Goal: Navigation & Orientation: Find specific page/section

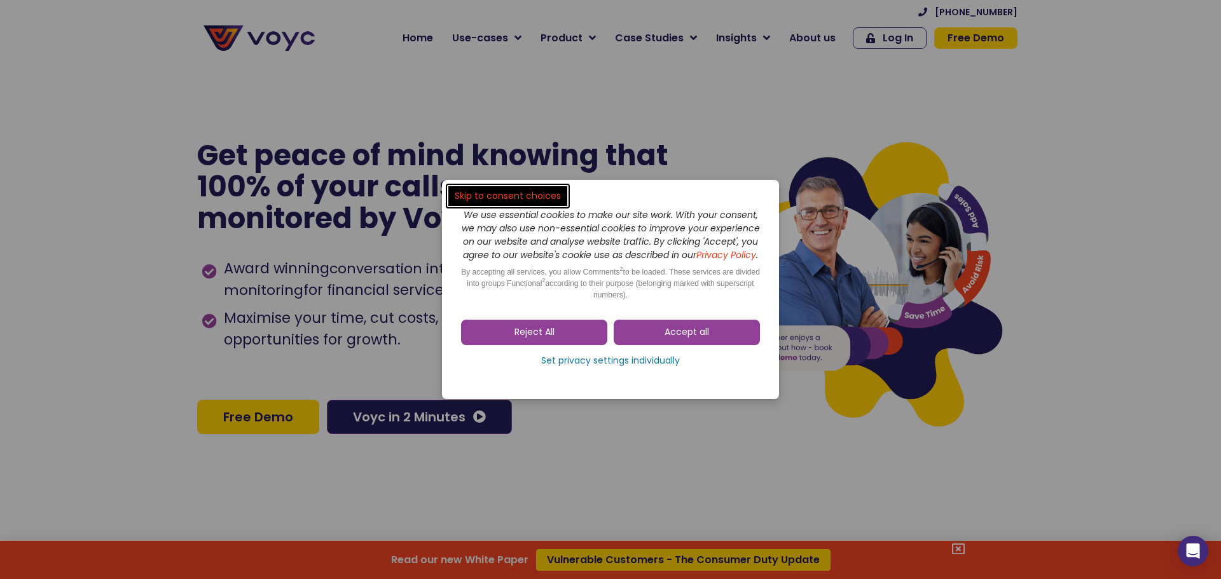
click at [815, 39] on dialog "Skip to consent choices We use essential cookies to make our site work. With yo…" at bounding box center [610, 289] width 1221 height 579
click at [713, 338] on link "Accept all" at bounding box center [687, 332] width 146 height 25
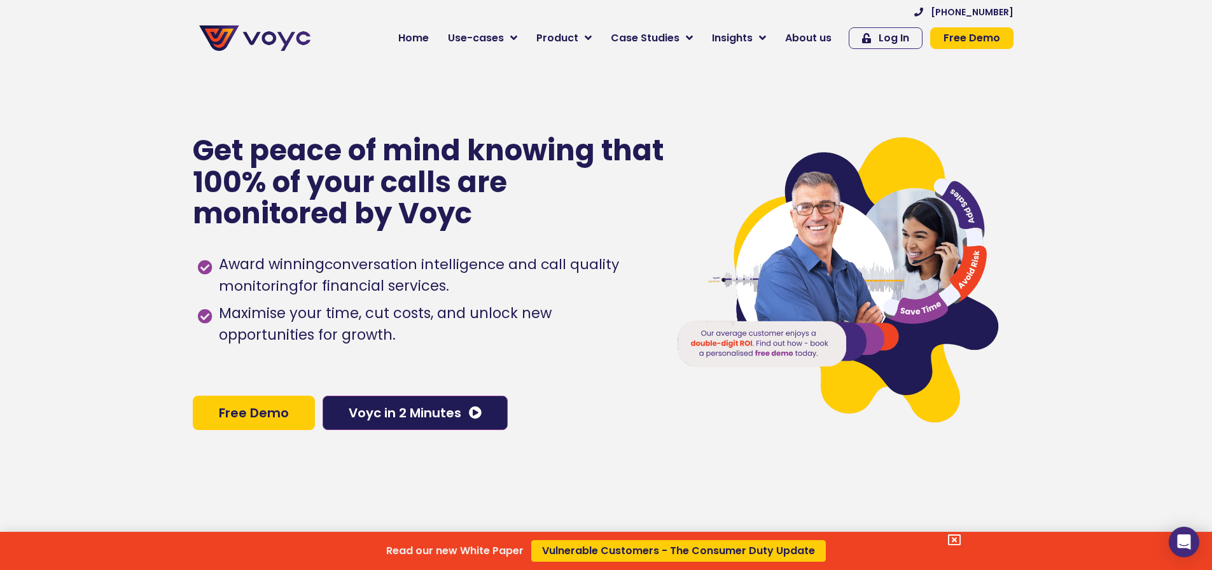
click at [824, 39] on div "Read our new White Paper Vulnerable Customers - The Consumer Duty Update" at bounding box center [606, 285] width 1212 height 570
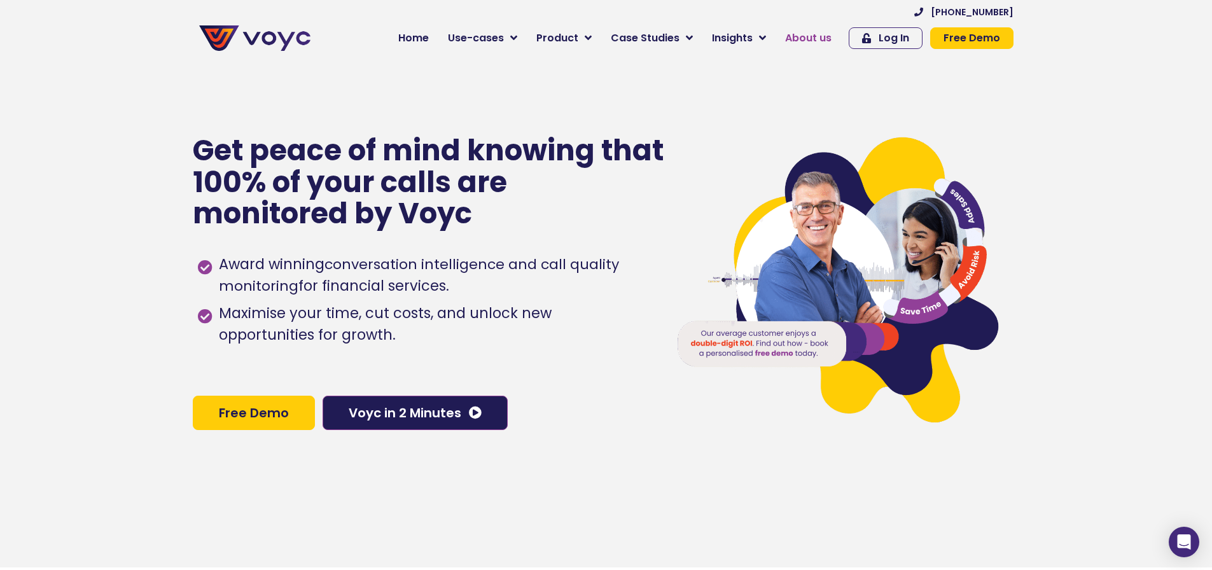
click at [805, 39] on span "About us" at bounding box center [808, 38] width 46 height 15
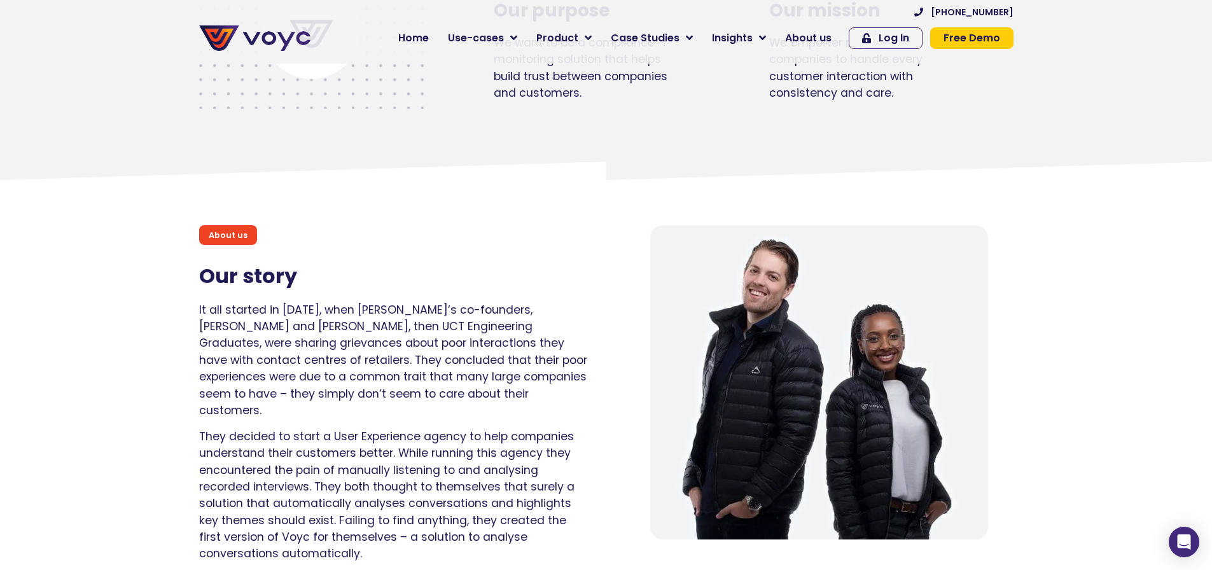
scroll to position [700, 0]
